Goal: Browse casually: Explore the website without a specific task or goal

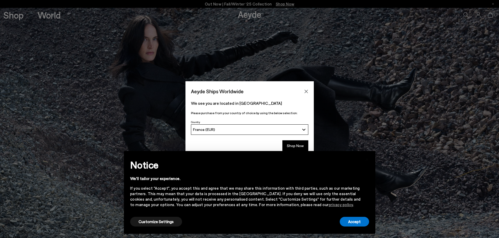
drag, startPoint x: 291, startPoint y: 144, endPoint x: 301, endPoint y: 151, distance: 12.8
click at [291, 143] on button "Shop Now" at bounding box center [295, 146] width 26 height 11
click at [347, 221] on button "Accept" at bounding box center [354, 222] width 29 height 10
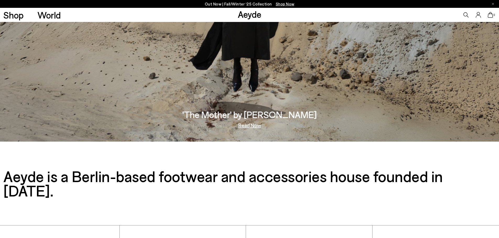
scroll to position [1086, 0]
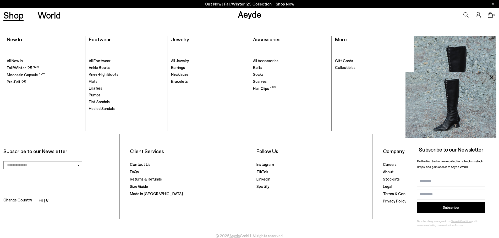
click at [102, 68] on span "Ankle Boots" at bounding box center [99, 67] width 21 height 5
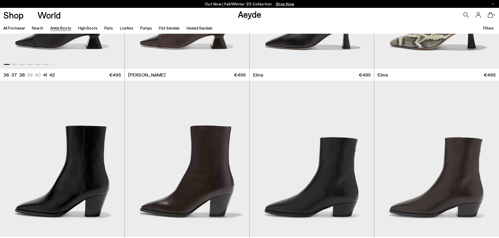
scroll to position [183, 0]
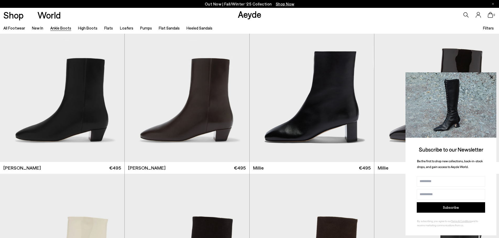
scroll to position [1204, 0]
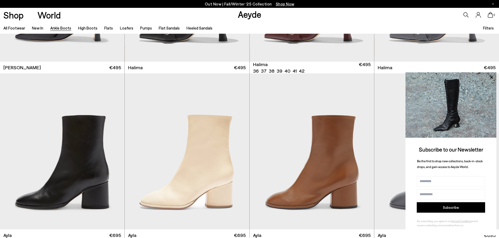
scroll to position [1859, 0]
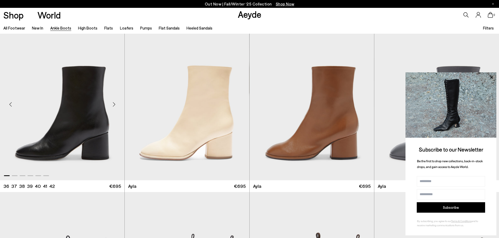
click at [115, 107] on div "Next slide" at bounding box center [114, 105] width 16 height 16
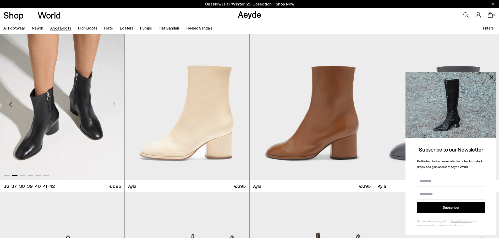
click at [115, 106] on div "Next slide" at bounding box center [114, 105] width 16 height 16
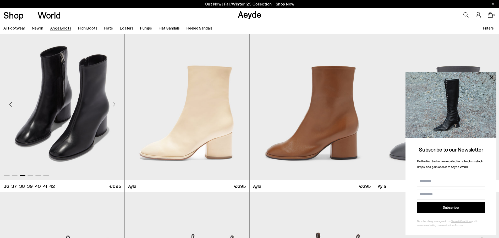
click at [115, 106] on div "Next slide" at bounding box center [114, 105] width 16 height 16
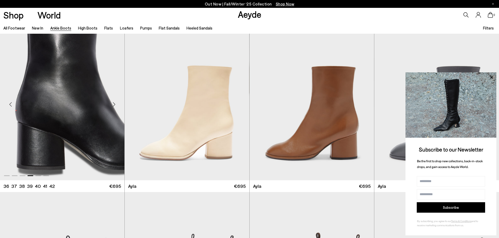
click at [115, 106] on div "Next slide" at bounding box center [114, 105] width 16 height 16
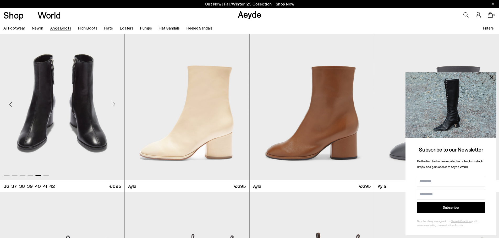
click at [115, 106] on div "Next slide" at bounding box center [114, 105] width 16 height 16
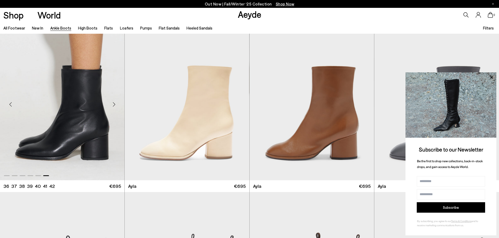
click at [115, 106] on div "Next slide" at bounding box center [114, 105] width 16 height 16
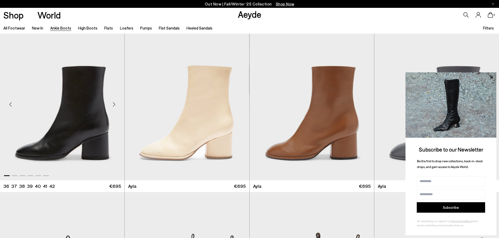
click at [115, 106] on div "Next slide" at bounding box center [114, 105] width 16 height 16
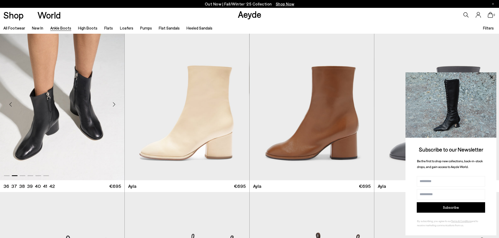
click at [115, 106] on div "Next slide" at bounding box center [114, 105] width 16 height 16
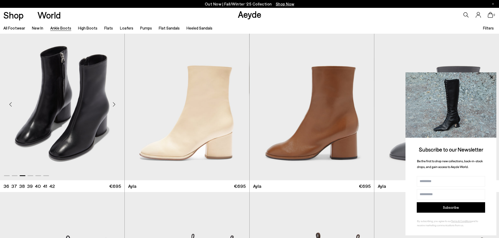
click at [115, 106] on div "Next slide" at bounding box center [114, 105] width 16 height 16
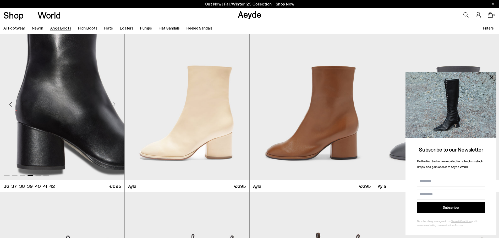
click at [77, 151] on img "4 / 6" at bounding box center [62, 102] width 124 height 156
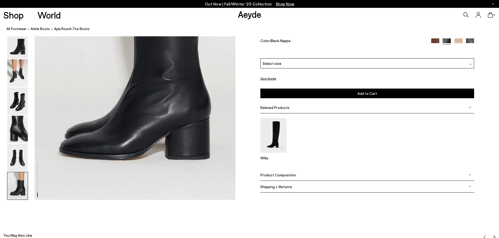
scroll to position [1440, 0]
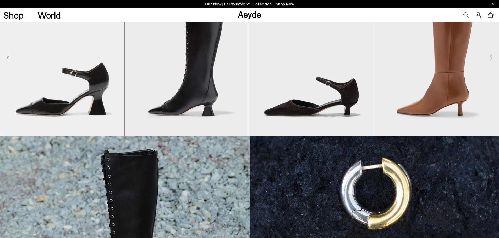
scroll to position [340, 0]
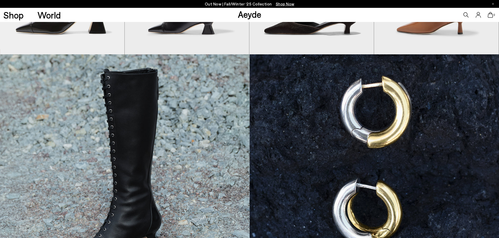
click at [364, 136] on img at bounding box center [373, 169] width 249 height 231
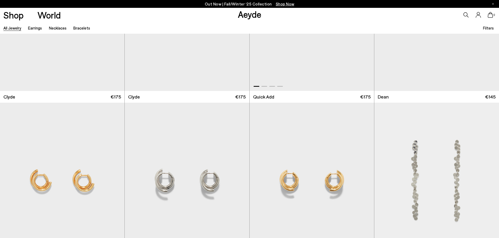
scroll to position [1309, 0]
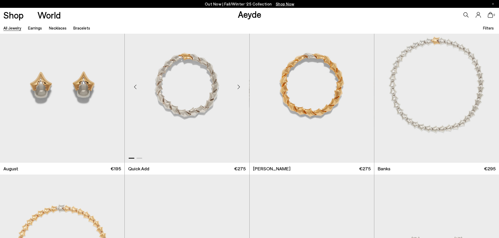
scroll to position [2278, 0]
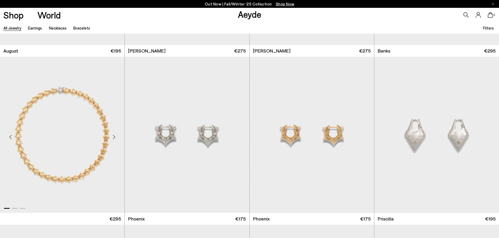
scroll to position [2382, 0]
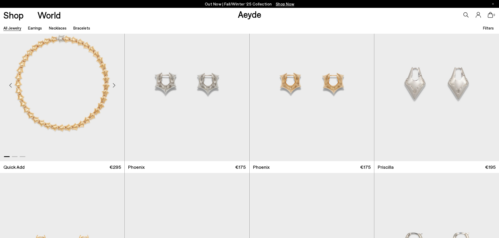
click at [113, 87] on div "Next slide" at bounding box center [114, 85] width 16 height 16
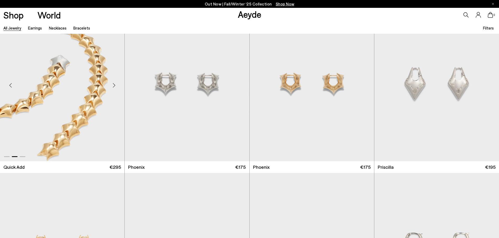
click at [113, 87] on div "Next slide" at bounding box center [114, 85] width 16 height 16
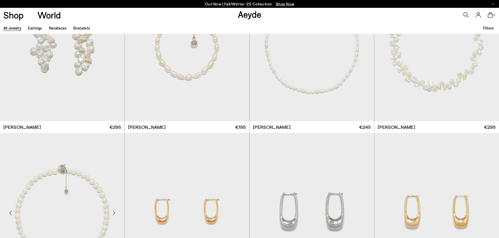
scroll to position [2697, 0]
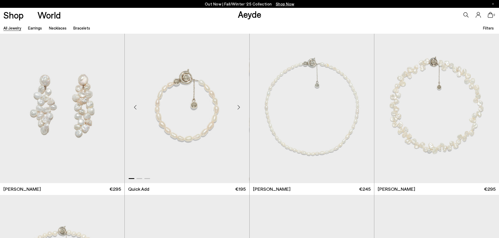
click at [238, 107] on div "Next slide" at bounding box center [239, 107] width 16 height 16
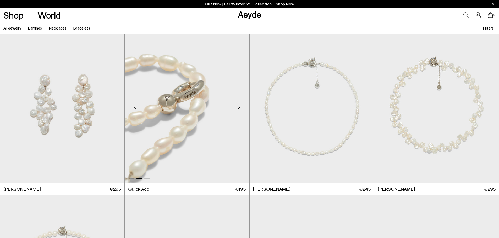
click at [238, 107] on div "Next slide" at bounding box center [239, 107] width 16 height 16
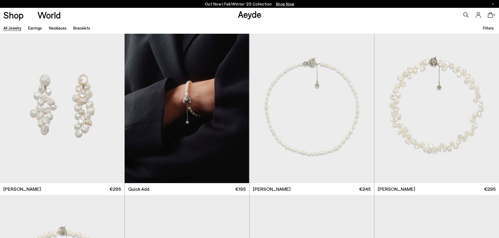
click at [238, 107] on div "Next slide" at bounding box center [239, 107] width 16 height 16
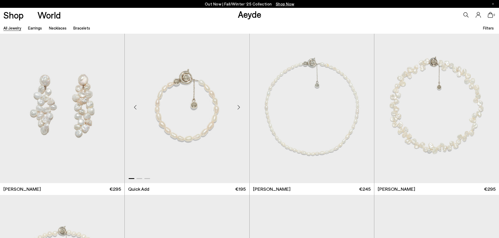
click at [237, 106] on div "Next slide" at bounding box center [239, 107] width 16 height 16
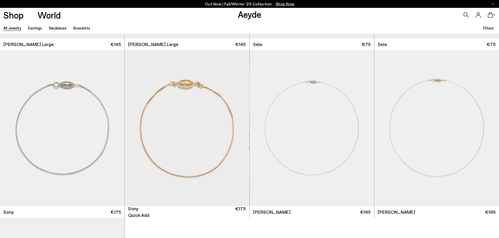
scroll to position [3691, 0]
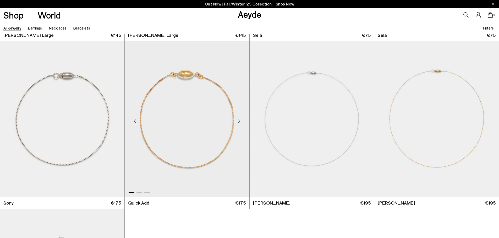
click at [241, 120] on div "Next slide" at bounding box center [239, 121] width 16 height 16
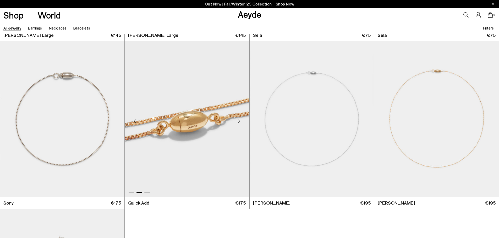
click at [241, 120] on div "Next slide" at bounding box center [239, 121] width 16 height 16
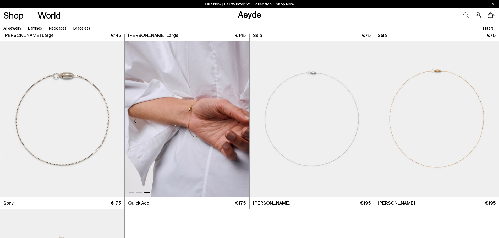
click at [241, 120] on div "Next slide" at bounding box center [239, 121] width 16 height 16
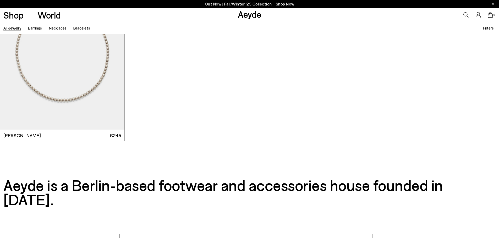
scroll to position [4027, 0]
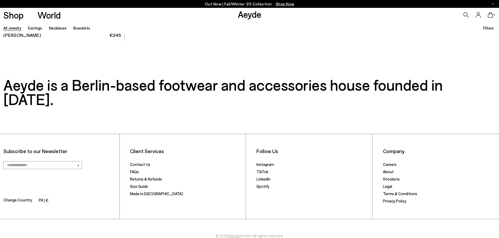
click at [243, 17] on link "Aeyde" at bounding box center [250, 14] width 24 height 11
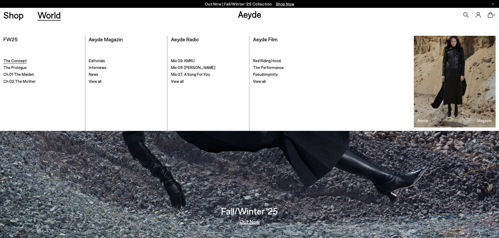
click at [18, 61] on span "The Concept" at bounding box center [14, 60] width 23 height 5
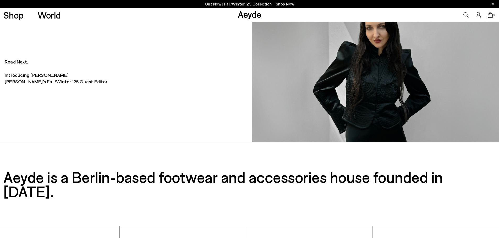
scroll to position [602, 0]
